Goal: Transaction & Acquisition: Obtain resource

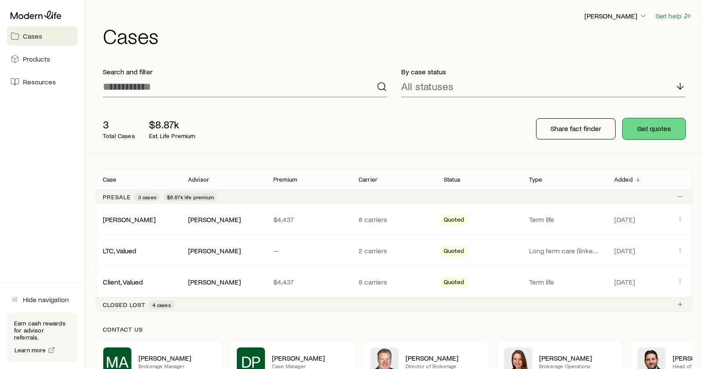
click at [652, 126] on button "Get quotes" at bounding box center [653, 128] width 63 height 21
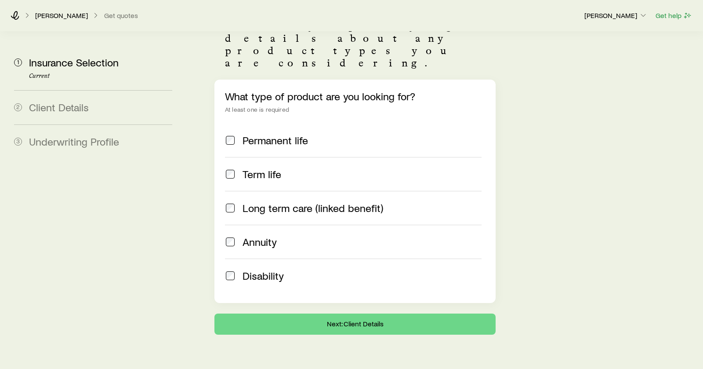
scroll to position [83, 0]
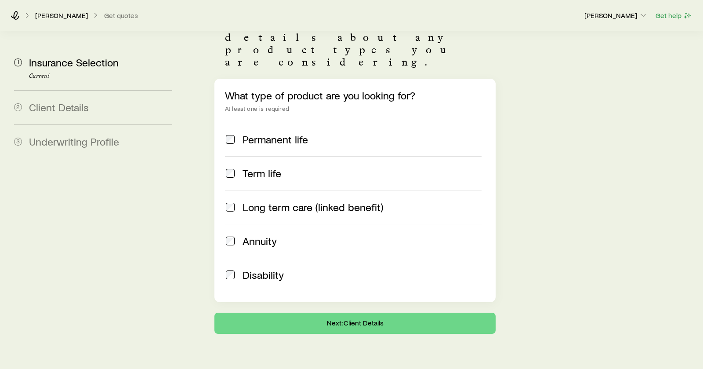
click at [270, 235] on span "Annuity" at bounding box center [259, 241] width 34 height 12
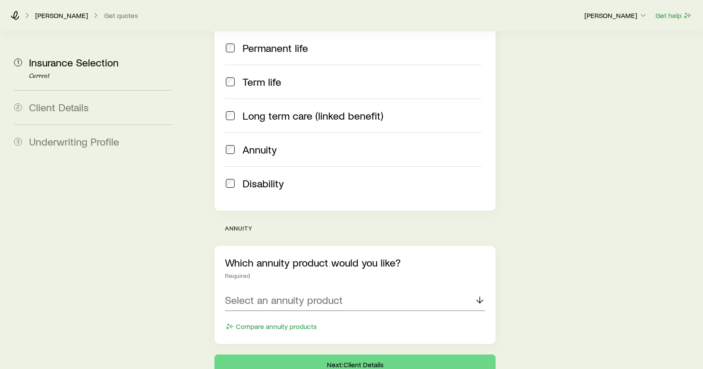
scroll to position [215, 0]
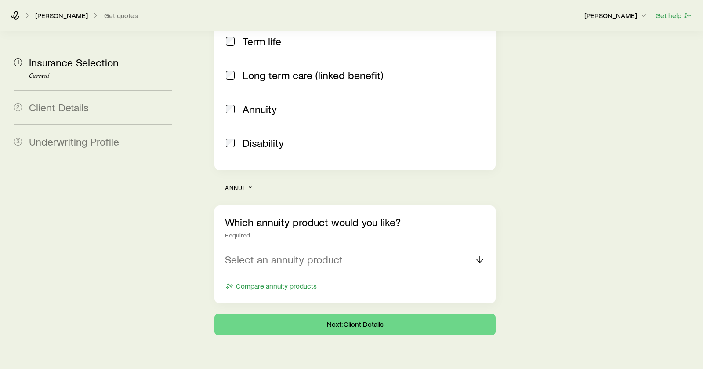
click at [366, 249] on div "Select an annuity product" at bounding box center [355, 259] width 260 height 21
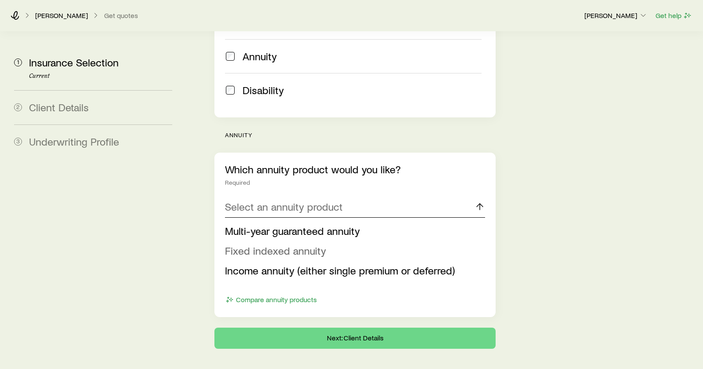
scroll to position [282, 0]
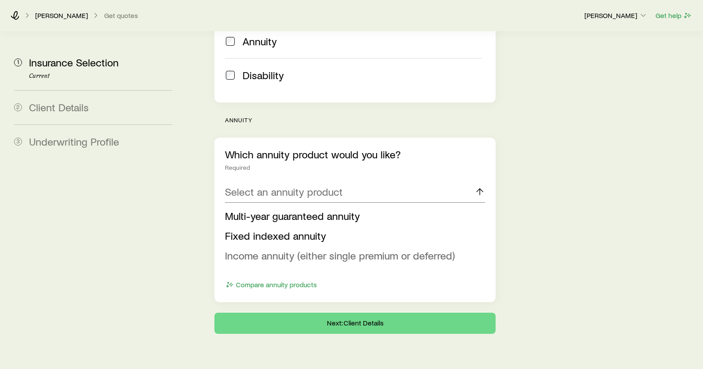
click at [367, 249] on span "Income annuity (either single premium or deferred)" at bounding box center [340, 255] width 230 height 13
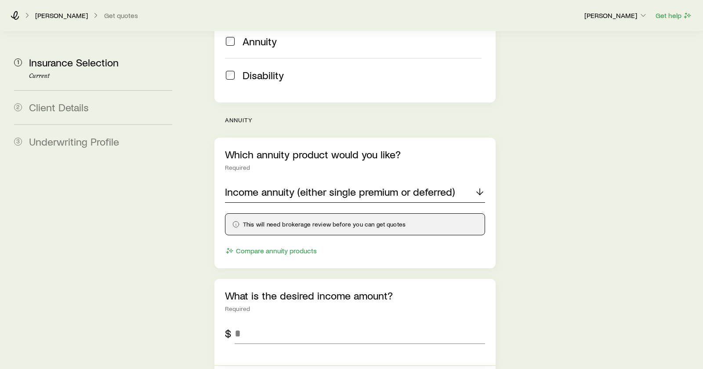
click at [340, 185] on p "Income annuity (either single premium or deferred)" at bounding box center [340, 191] width 230 height 12
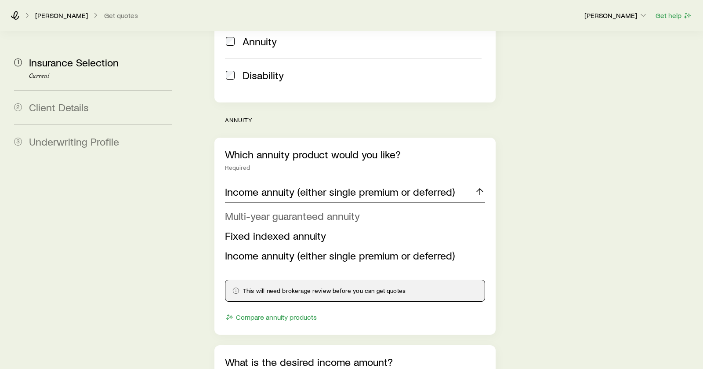
click at [292, 209] on span "Multi-year guaranteed annuity" at bounding box center [292, 215] width 135 height 13
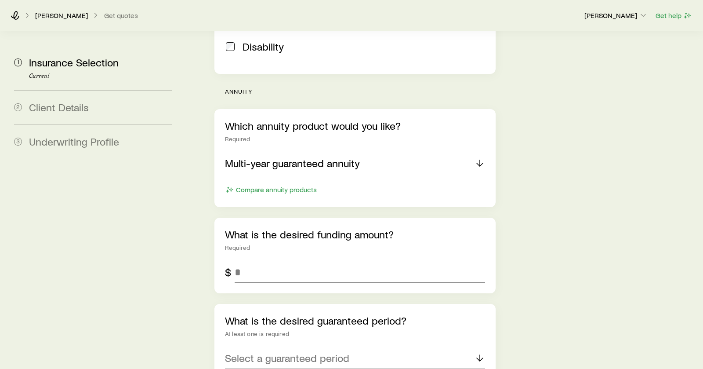
scroll to position [326, 0]
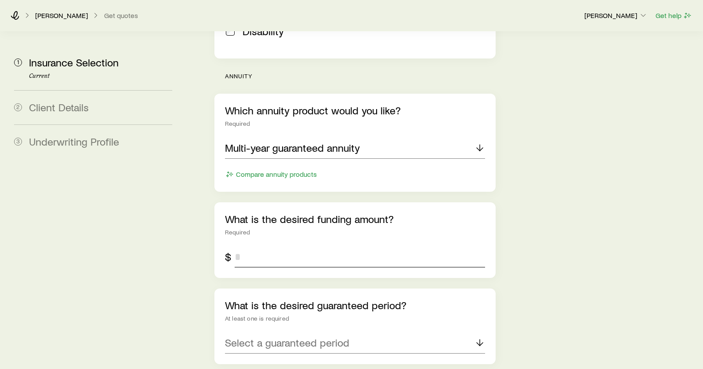
click at [358, 246] on input "tel" at bounding box center [360, 256] width 250 height 21
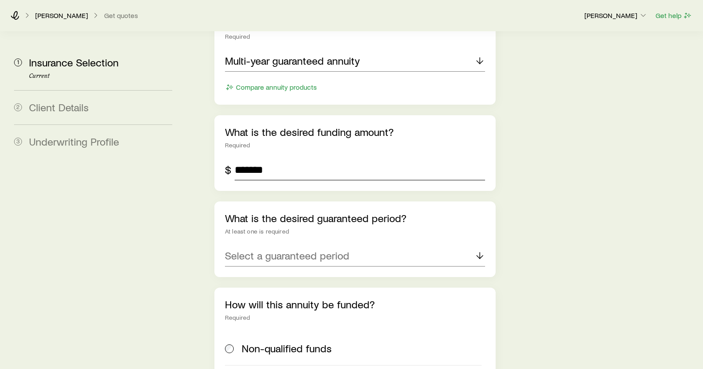
scroll to position [414, 0]
type input "*******"
click at [325, 248] on p "Select a guaranteed period" at bounding box center [287, 254] width 124 height 12
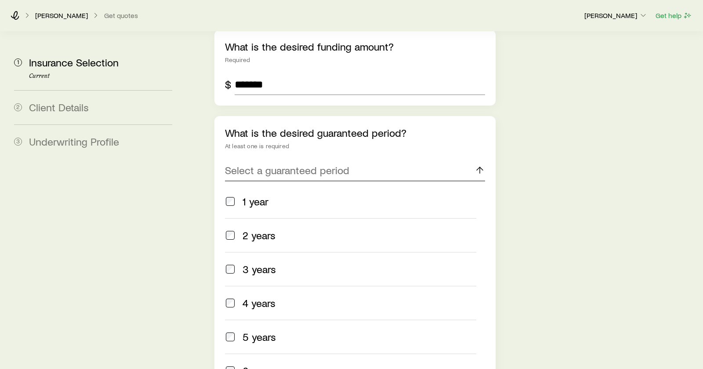
scroll to position [502, 0]
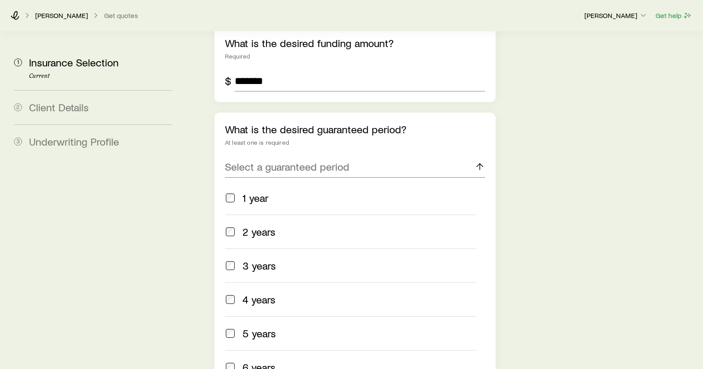
click at [259, 327] on span "5 years" at bounding box center [258, 333] width 33 height 12
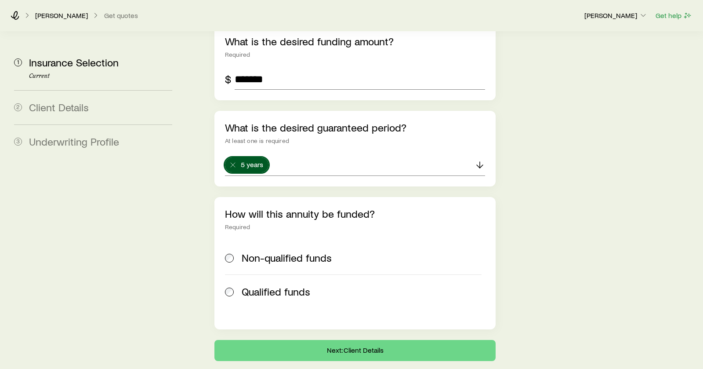
scroll to position [531, 0]
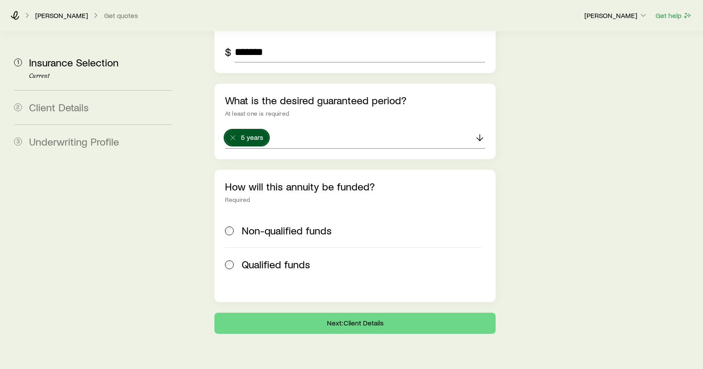
click at [297, 224] on span "Non-qualified funds" at bounding box center [287, 230] width 90 height 12
click at [350, 312] on button "Next: Client Details" at bounding box center [354, 322] width 281 height 21
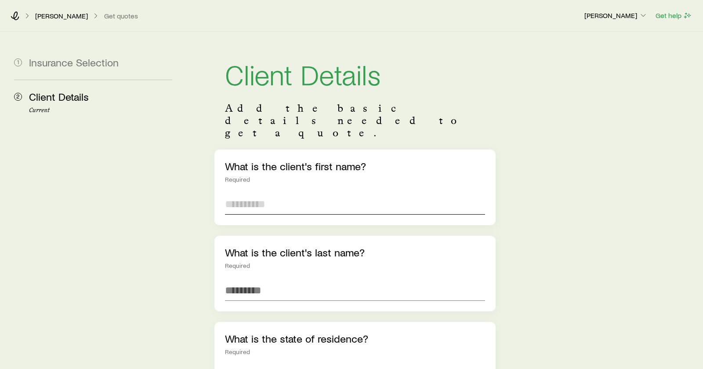
click at [285, 193] on input "text" at bounding box center [355, 203] width 260 height 21
type input "******"
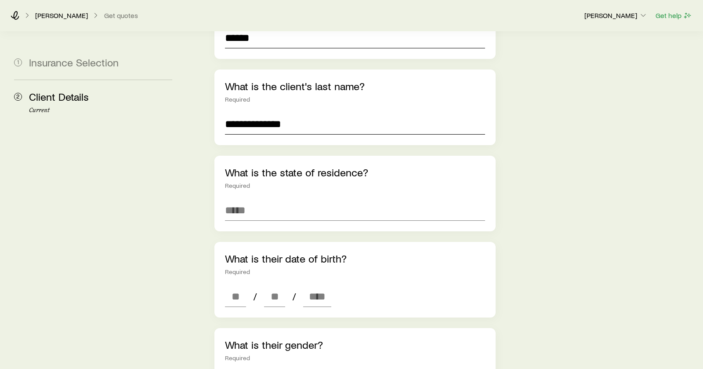
scroll to position [220, 0]
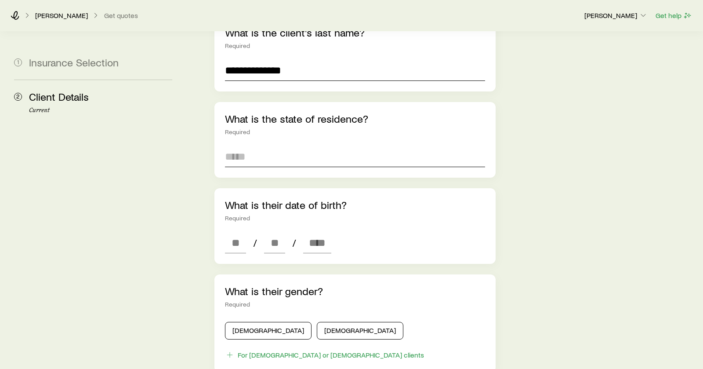
type input "**********"
click at [294, 146] on input at bounding box center [355, 156] width 260 height 21
click at [296, 146] on input at bounding box center [355, 156] width 260 height 21
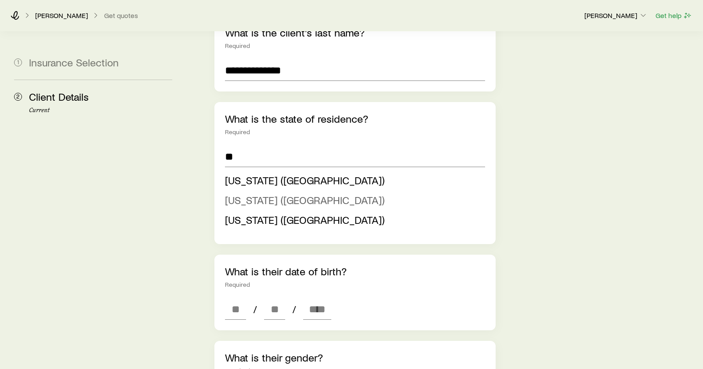
click at [272, 193] on span "[US_STATE] ([GEOGRAPHIC_DATA])" at bounding box center [304, 199] width 159 height 13
type input "**********"
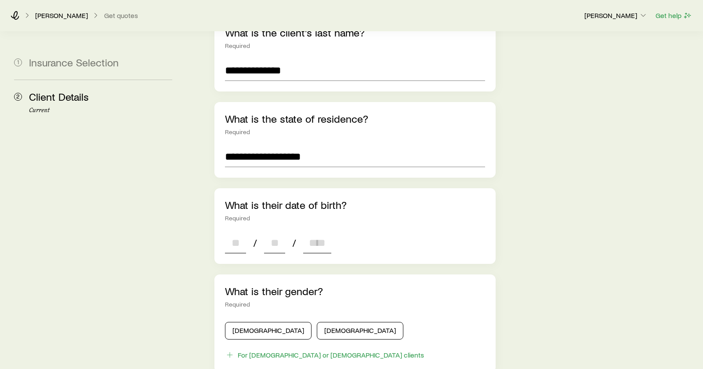
click at [236, 232] on input at bounding box center [235, 242] width 21 height 21
type input "**"
type input "****"
type input "*"
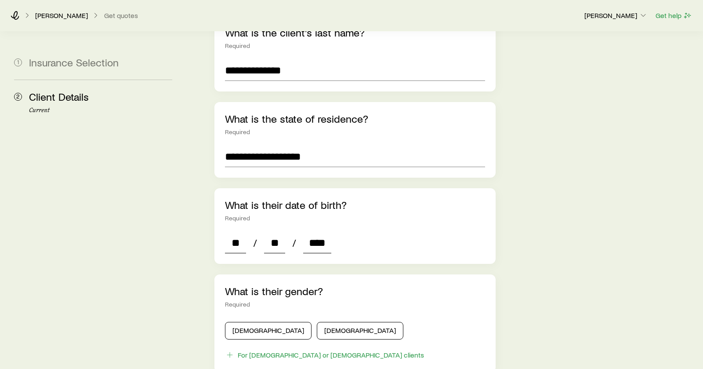
type input "*"
type input "****"
click at [373, 285] on div "What is their gender? Required" at bounding box center [355, 296] width 260 height 23
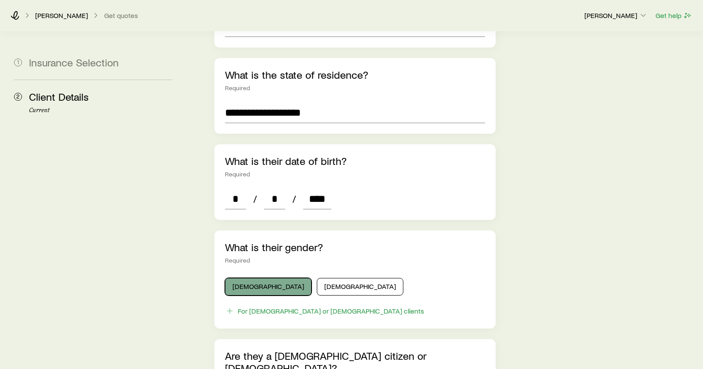
click at [257, 278] on button "[DEMOGRAPHIC_DATA]" at bounding box center [268, 287] width 87 height 18
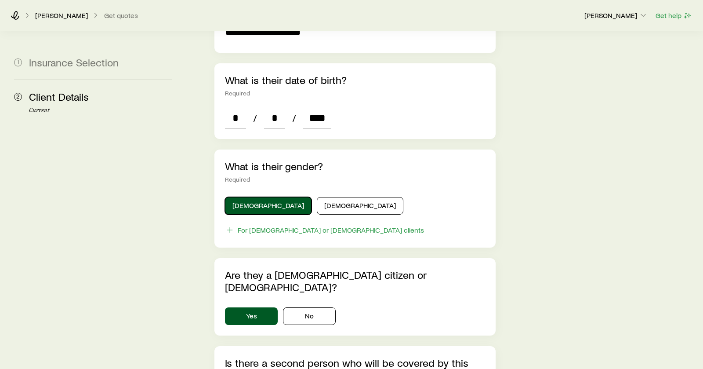
scroll to position [395, 0]
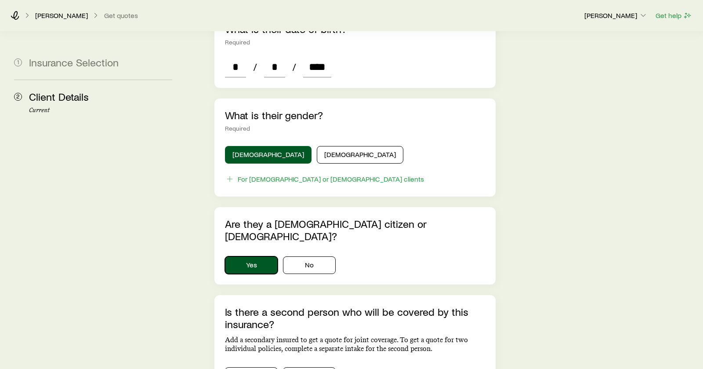
click at [266, 256] on button "Yes" at bounding box center [251, 265] width 53 height 18
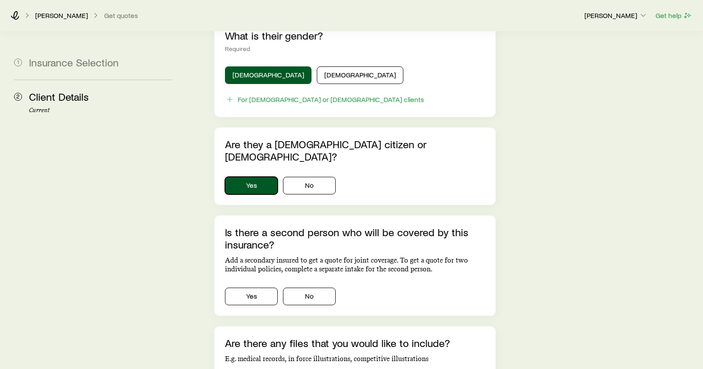
scroll to position [483, 0]
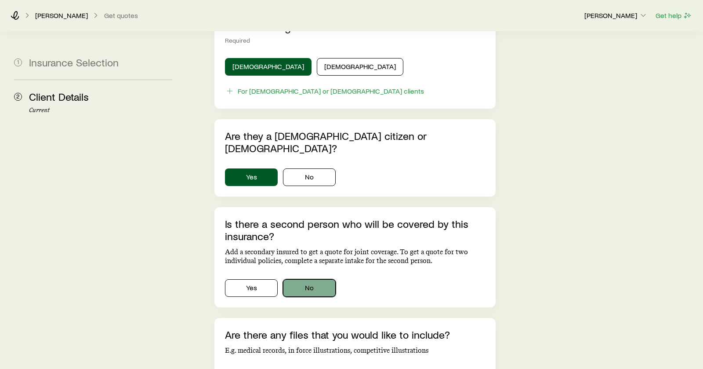
click at [318, 279] on button "No" at bounding box center [309, 288] width 53 height 18
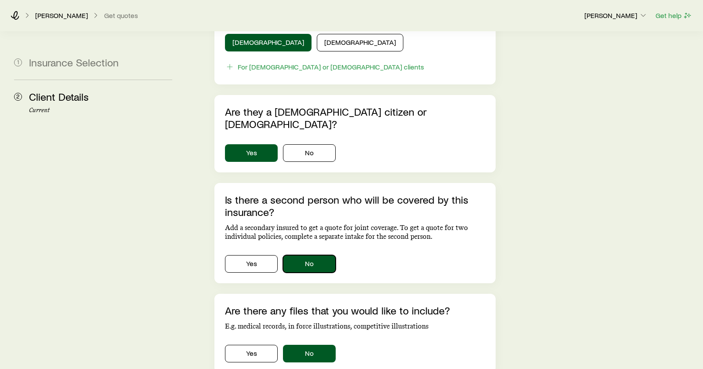
scroll to position [566, 0]
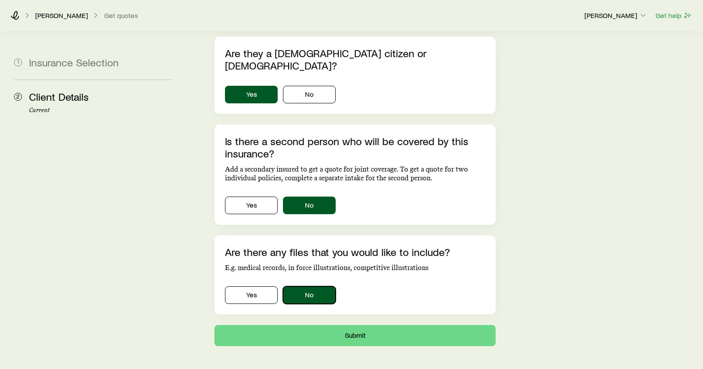
click at [310, 286] on button "No" at bounding box center [309, 295] width 53 height 18
click at [360, 325] on button "Submit" at bounding box center [354, 335] width 281 height 21
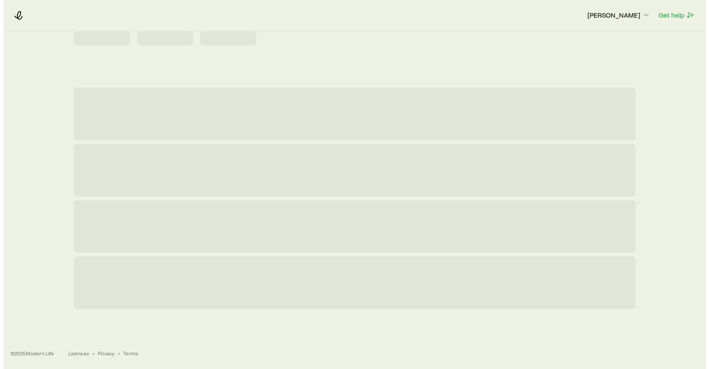
scroll to position [0, 0]
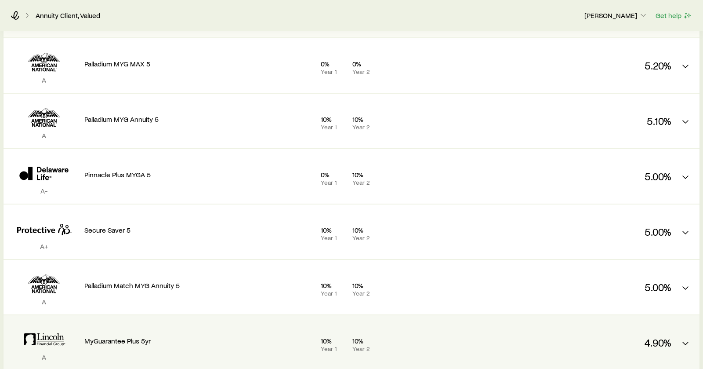
scroll to position [189, 0]
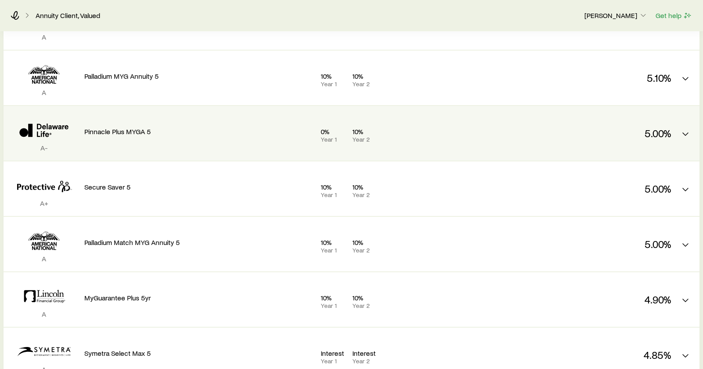
click at [164, 140] on div "Pinnacle Plus MYGA 5" at bounding box center [198, 129] width 229 height 33
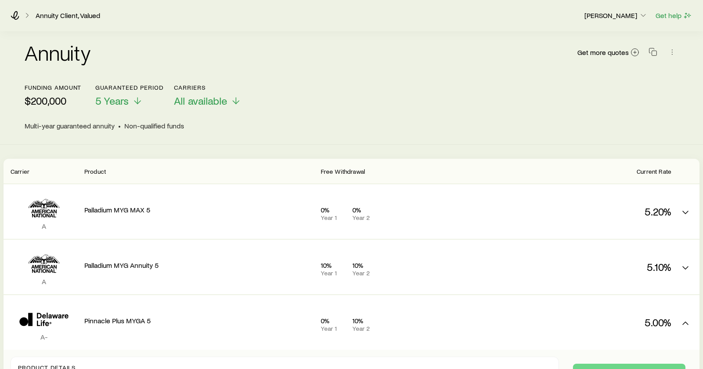
scroll to position [0, 0]
click at [615, 55] on span "Get more quotes" at bounding box center [602, 52] width 51 height 7
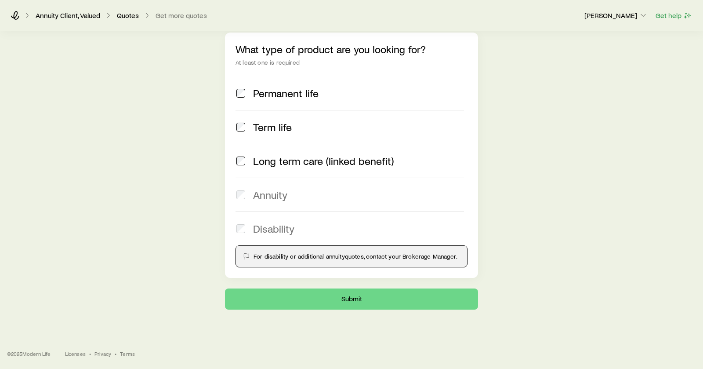
scroll to position [52, 0]
click at [285, 157] on span "Long term care (linked benefit)" at bounding box center [323, 160] width 141 height 12
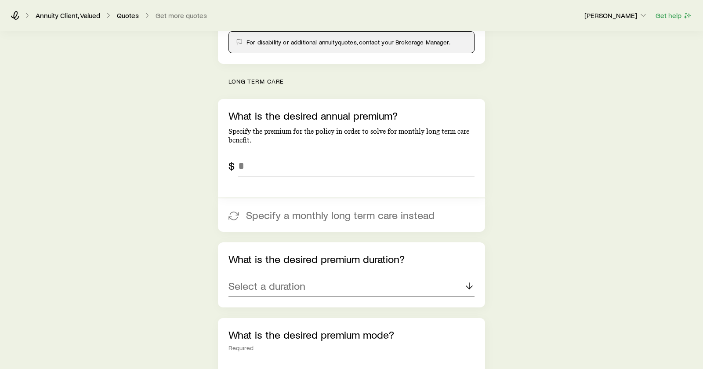
scroll to position [272, 0]
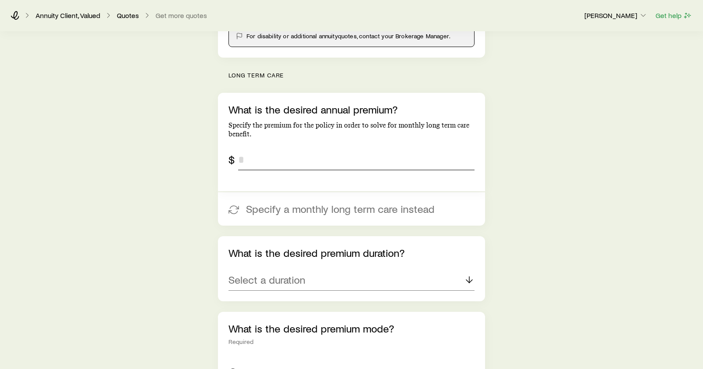
click at [279, 160] on input "tel" at bounding box center [356, 159] width 236 height 21
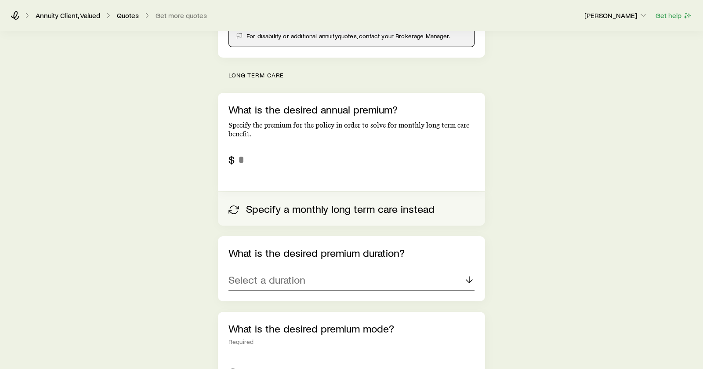
click at [304, 212] on button "Specify a monthly long term care instead" at bounding box center [351, 208] width 267 height 33
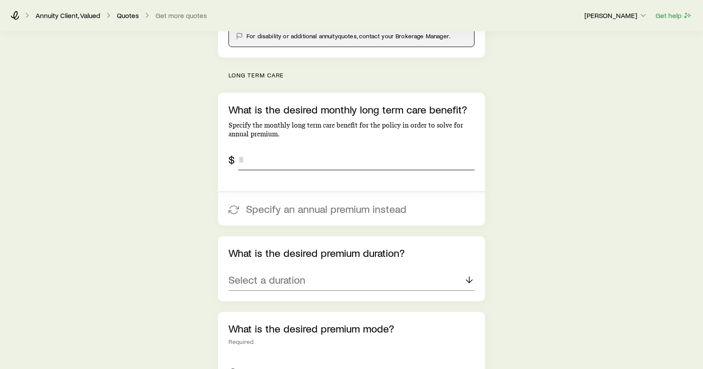
drag, startPoint x: 279, startPoint y: 162, endPoint x: 193, endPoint y: 159, distance: 85.7
click at [193, 159] on div "Insurance Selection What type of product are you looking for? At least one is r…" at bounding box center [351, 327] width 703 height 1134
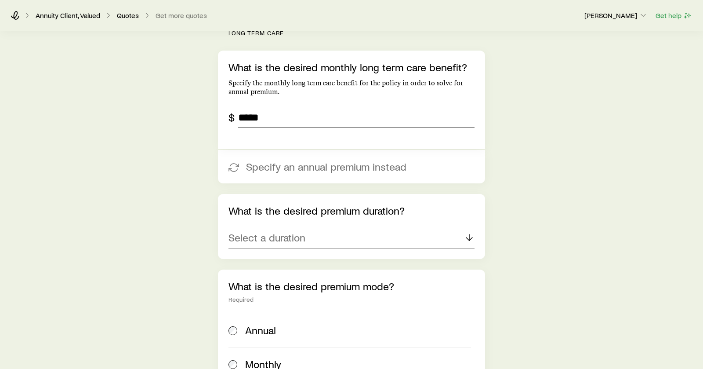
scroll to position [404, 0]
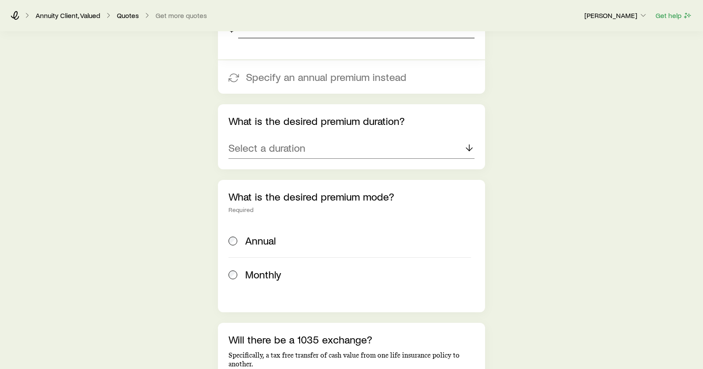
type input "*****"
click at [320, 151] on div "Select a duration" at bounding box center [351, 147] width 246 height 21
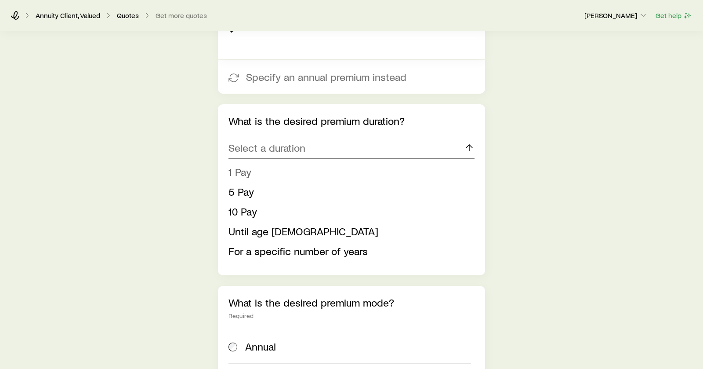
click at [243, 172] on span "1 Pay" at bounding box center [239, 171] width 23 height 13
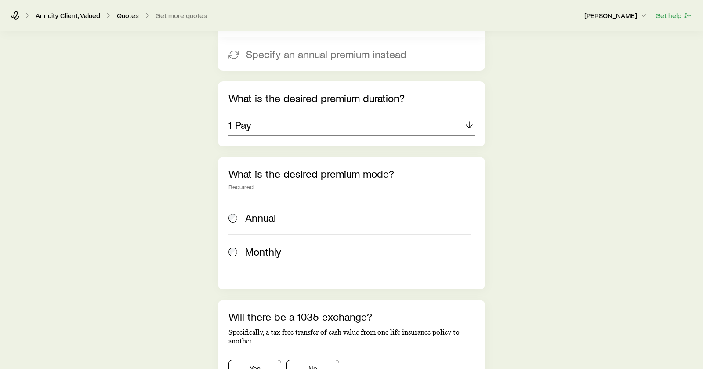
scroll to position [448, 0]
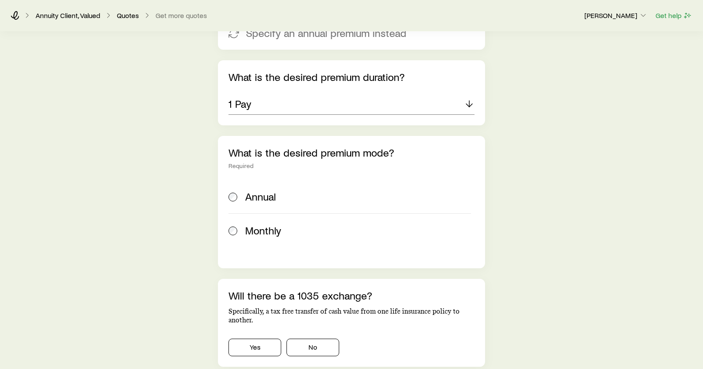
click at [256, 194] on span "Annual" at bounding box center [260, 196] width 31 height 12
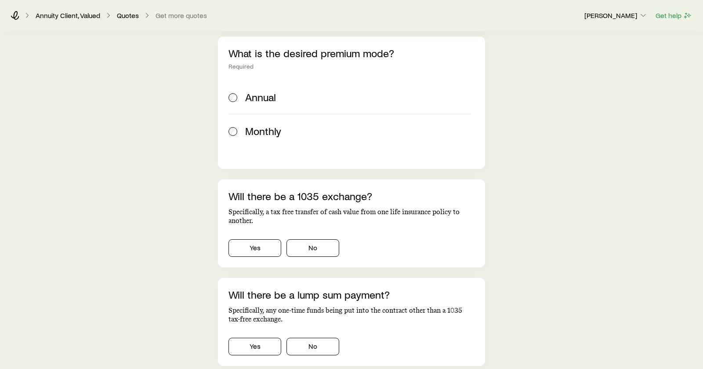
scroll to position [579, 0]
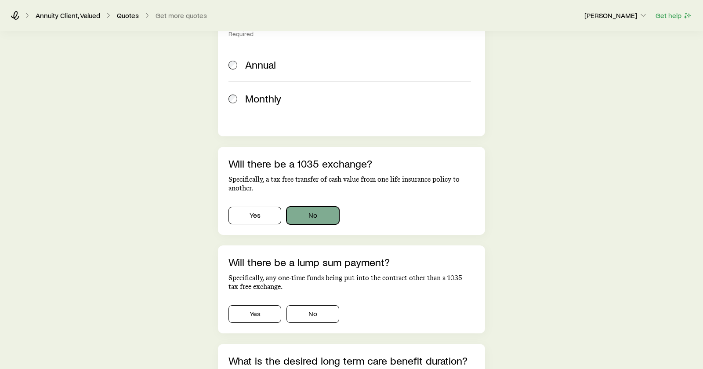
click at [318, 215] on button "No" at bounding box center [312, 215] width 53 height 18
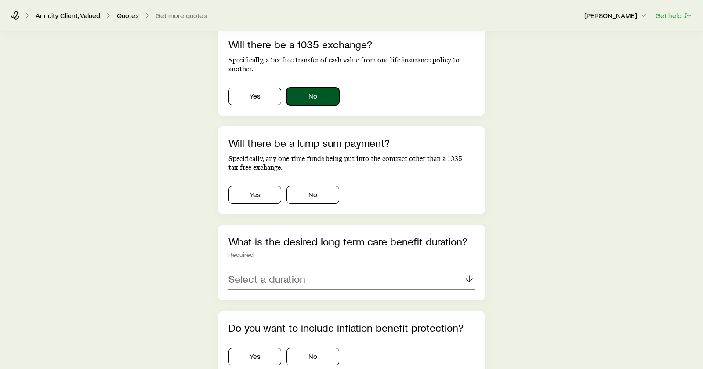
scroll to position [711, 0]
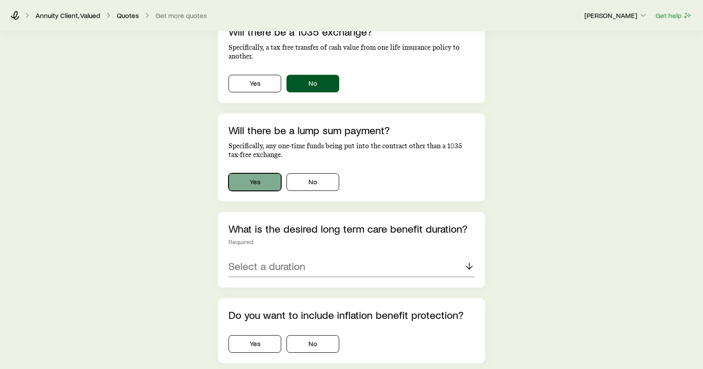
click at [253, 184] on button "Yes" at bounding box center [254, 182] width 53 height 18
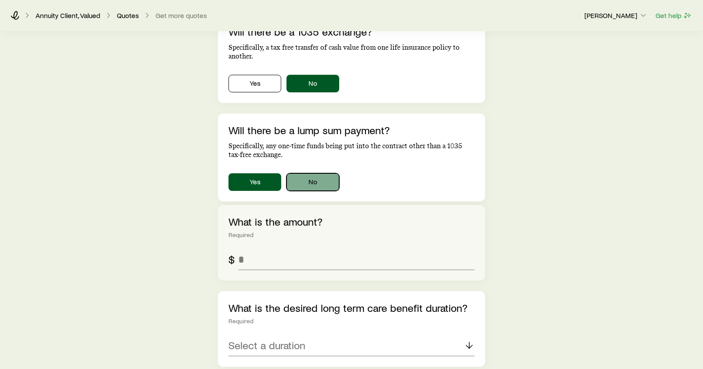
click at [329, 183] on button "No" at bounding box center [312, 182] width 53 height 18
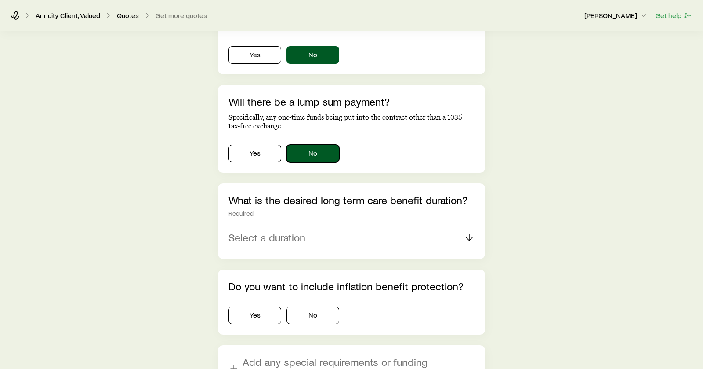
scroll to position [755, 0]
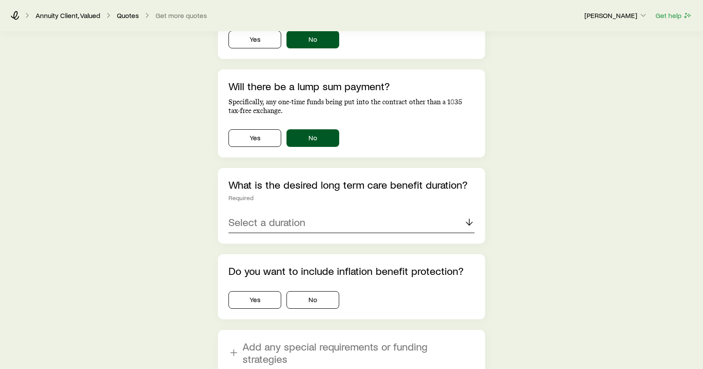
click at [312, 224] on div "Select a duration" at bounding box center [351, 222] width 246 height 21
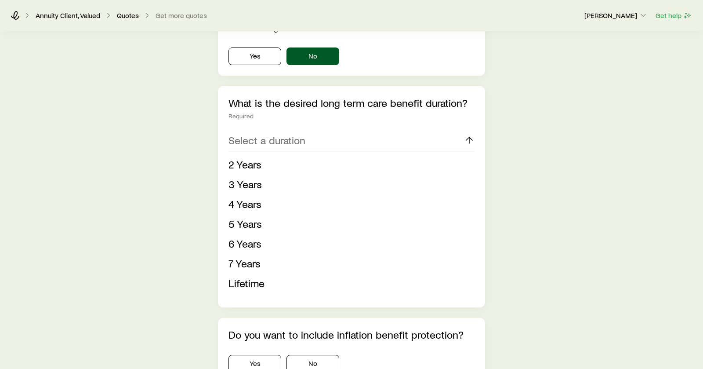
scroll to position [843, 0]
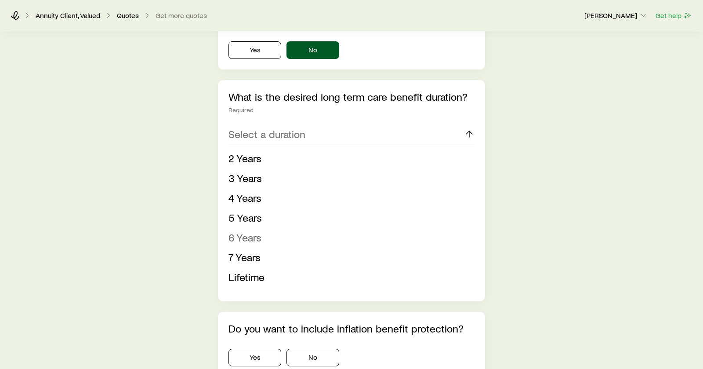
click at [253, 235] on span "6 Years" at bounding box center [244, 237] width 33 height 13
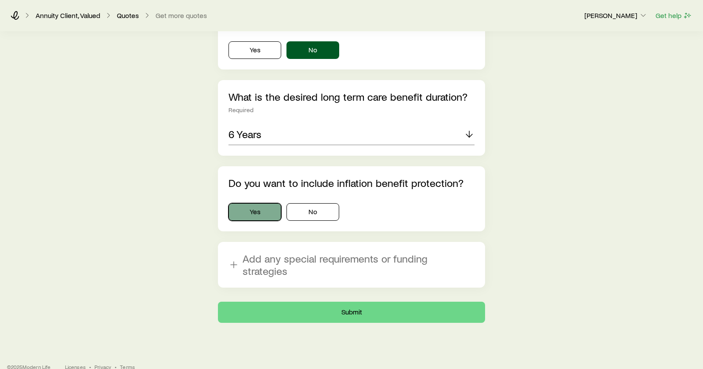
click at [260, 213] on button "Yes" at bounding box center [254, 212] width 53 height 18
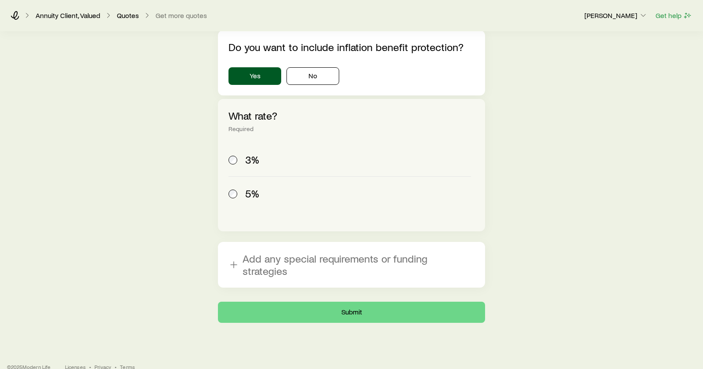
scroll to position [980, 0]
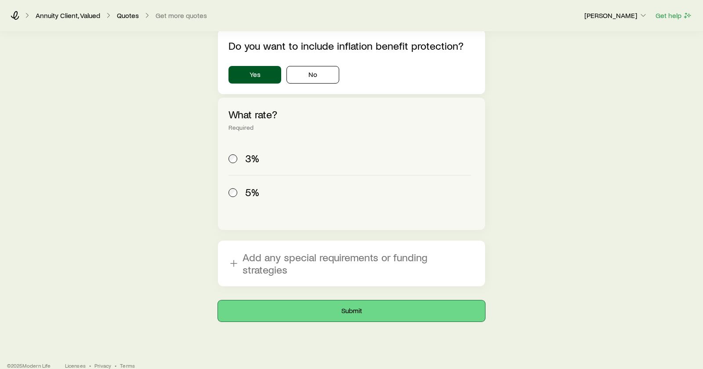
click at [366, 300] on button "Submit" at bounding box center [351, 310] width 267 height 21
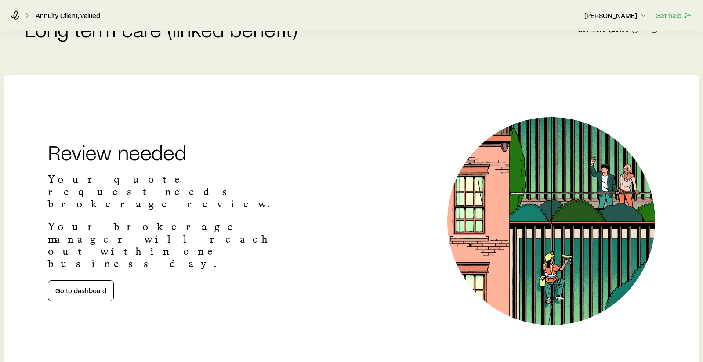
scroll to position [88, 0]
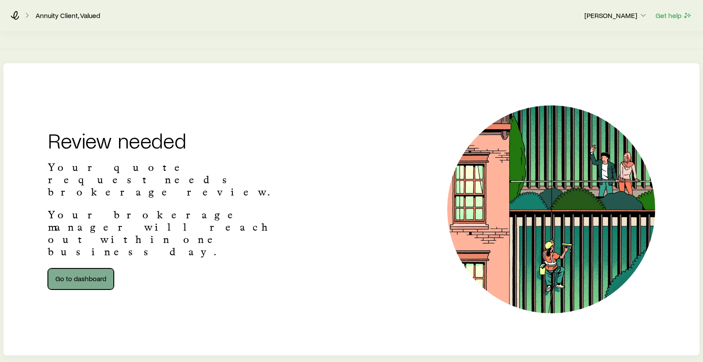
click at [85, 268] on link "Go to dashboard" at bounding box center [81, 278] width 66 height 21
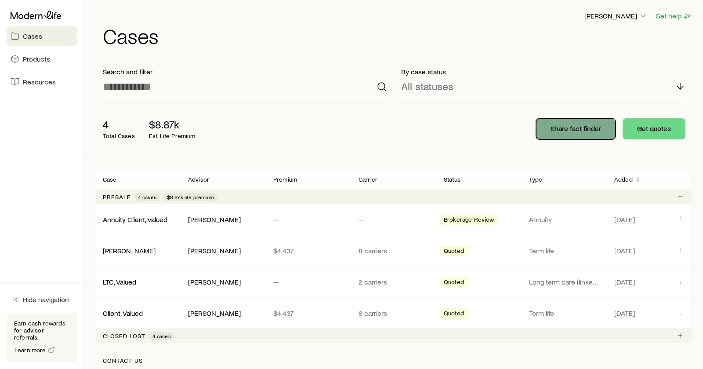
click at [569, 128] on p "Share fact finder" at bounding box center [575, 128] width 51 height 9
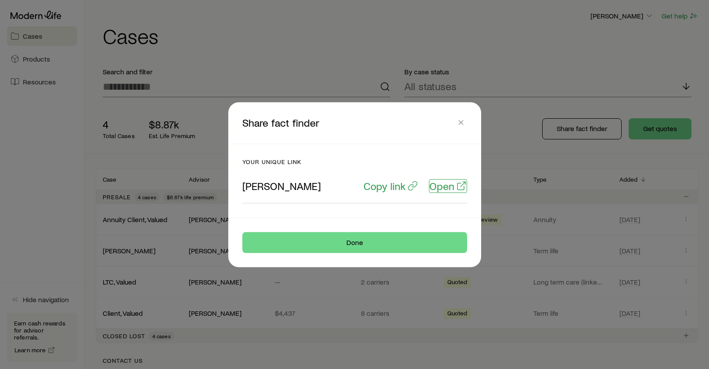
click at [447, 186] on p "Open" at bounding box center [442, 185] width 25 height 12
